Goal: Information Seeking & Learning: Learn about a topic

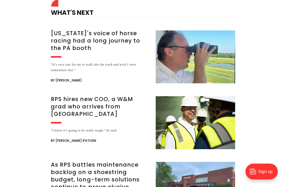
scroll to position [481, 0]
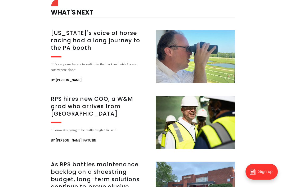
click at [61, 40] on h3 "[US_STATE]'s voice of horse racing had a long journey to the PA booth" at bounding box center [100, 40] width 98 height 22
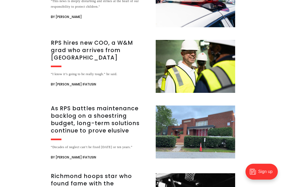
scroll to position [1484, 0]
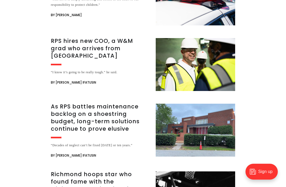
click at [59, 39] on h3 "RPS hires new COO, a W&M grad who arrives from [GEOGRAPHIC_DATA]" at bounding box center [100, 48] width 98 height 22
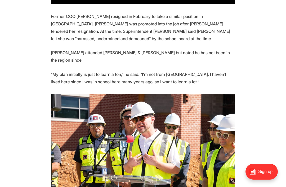
scroll to position [446, 0]
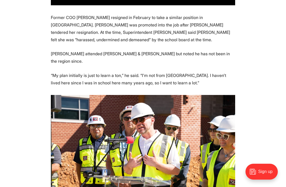
click at [12, 177] on section "Richmond Public Schools Superintendent Jason Kamras has filled one of his most …" at bounding box center [143, 81] width 286 height 524
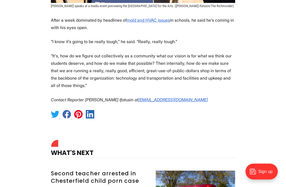
scroll to position [678, 0]
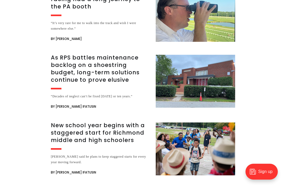
scroll to position [915, 0]
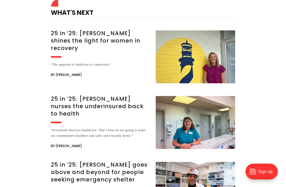
scroll to position [3209, 0]
click at [122, 33] on h3 "25 in ’25: [PERSON_NAME] shines the light for women in recovery" at bounding box center [100, 41] width 98 height 22
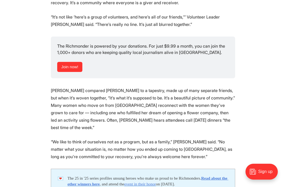
scroll to position [1049, 0]
